Goal: Task Accomplishment & Management: Use online tool/utility

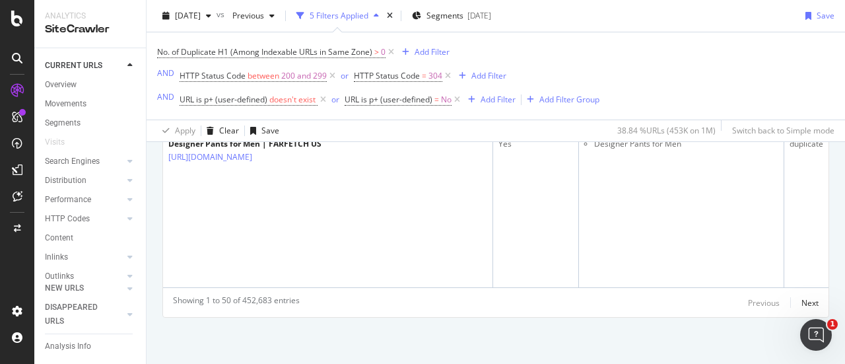
scroll to position [10461, 0]
click at [499, 98] on div "Add Filter" at bounding box center [497, 99] width 35 height 11
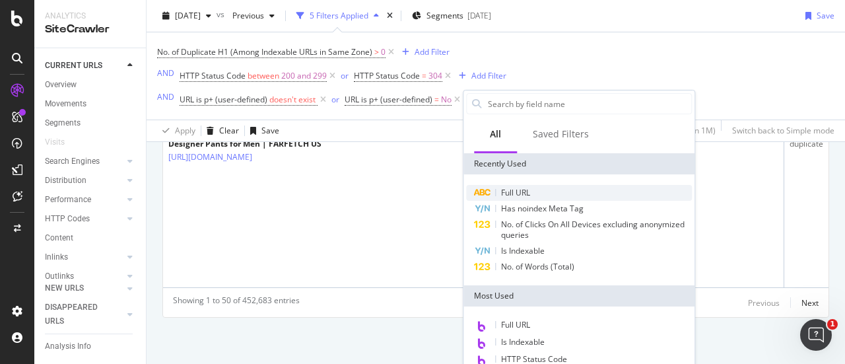
click at [523, 189] on span "Full URL" at bounding box center [515, 192] width 29 height 11
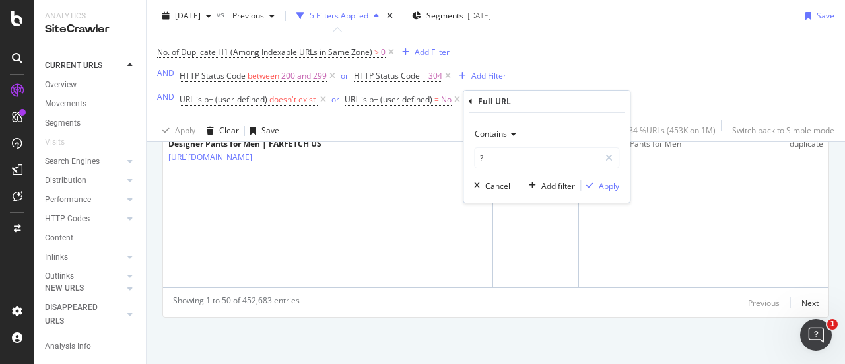
click at [494, 133] on span "Contains" at bounding box center [490, 133] width 32 height 11
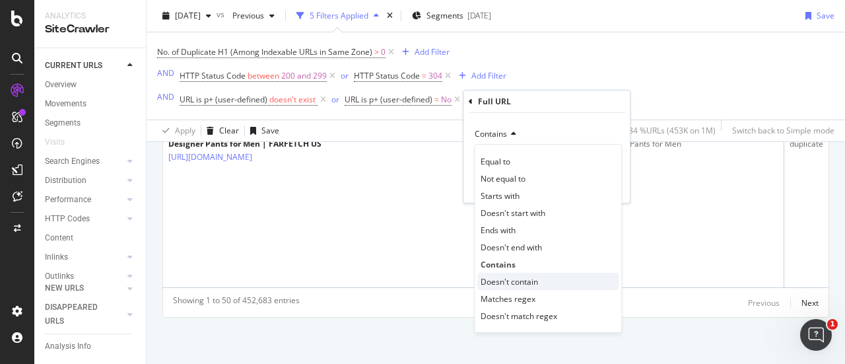
click at [521, 280] on span "Doesn't contain" at bounding box center [508, 281] width 57 height 11
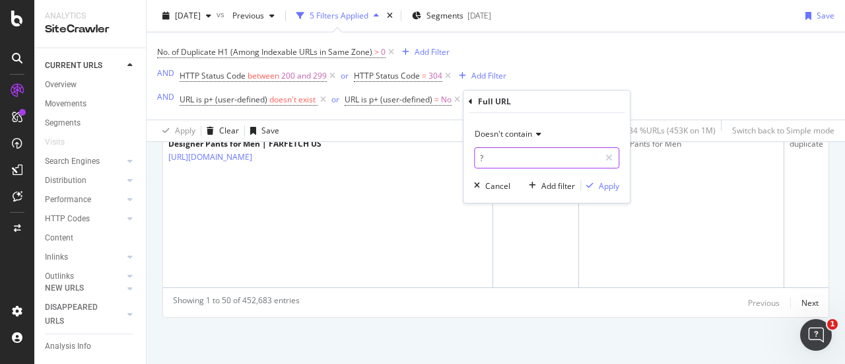
click at [515, 166] on input "?" at bounding box center [536, 157] width 125 height 21
type input "page="
click at [620, 186] on div "Doesn't contain page= Cancel Add filter Apply" at bounding box center [546, 158] width 166 height 90
click at [615, 187] on div "Apply" at bounding box center [608, 185] width 20 height 11
